Goal: Obtain resource: Download file/media

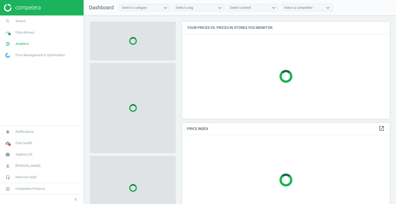
scroll to position [105, 212]
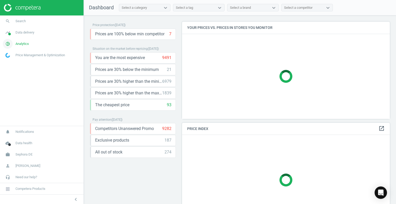
click at [26, 43] on span "Analytics" at bounding box center [21, 43] width 13 height 5
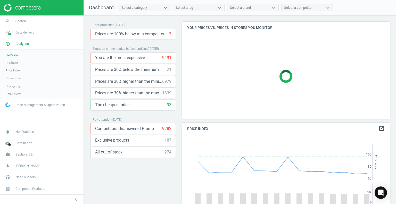
scroll to position [126, 212]
click at [7, 66] on link "Price index" at bounding box center [41, 70] width 83 height 8
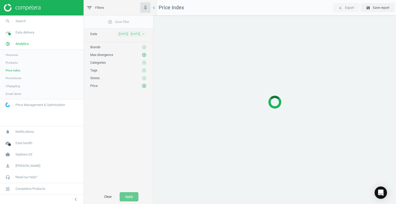
click at [11, 62] on span "Products" at bounding box center [12, 63] width 12 height 4
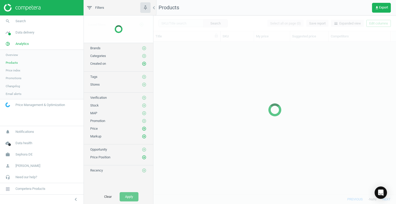
scroll to position [145, 239]
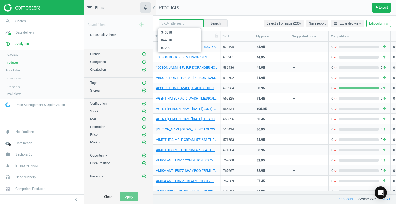
click at [186, 21] on input "text" at bounding box center [180, 23] width 45 height 8
paste input "287140"
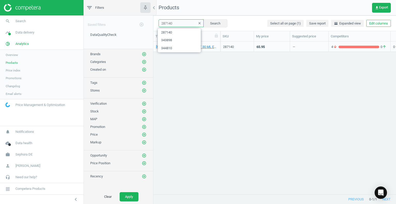
drag, startPoint x: 184, startPoint y: 23, endPoint x: 126, endPoint y: 22, distance: 58.0
click at [126, 22] on div "filter_list Filters chevron_left Saved filters add_circle_outline DataQualityCh…" at bounding box center [240, 102] width 312 height 204
paste input "3614272225695"
paste input "1346"
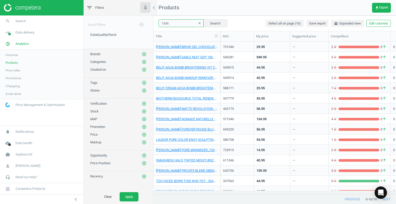
type input "1346"
click at [228, 34] on div "SKU" at bounding box center [236, 36] width 29 height 5
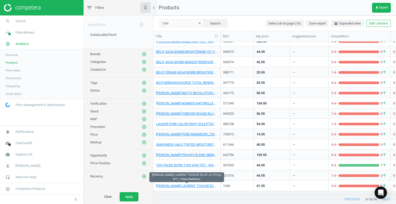
click at [201, 182] on div "[PERSON_NAME] LAURENT TOUCHE ECLAT LE STYLO N°1_1 Rose Radiance" at bounding box center [187, 185] width 62 height 9
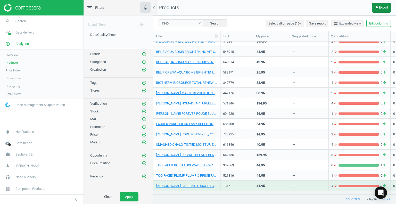
click at [375, 6] on icon "get_app" at bounding box center [377, 8] width 4 height 4
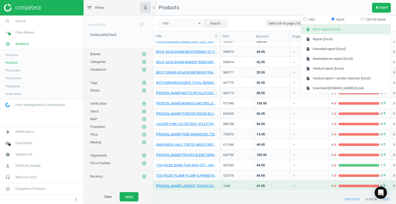
click at [333, 32] on button "insert_drive_file Short report (Excel)" at bounding box center [346, 29] width 90 height 10
